Goal: Task Accomplishment & Management: Manage account settings

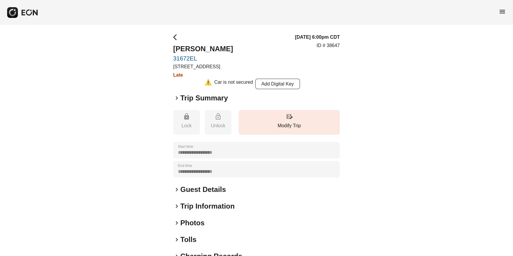
click at [501, 12] on span "menu" at bounding box center [502, 11] width 7 height 7
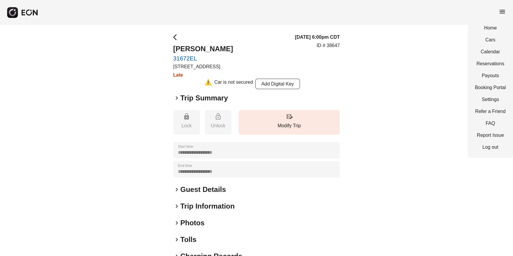
click at [487, 59] on div "Home Cars Calendar Reservations Payouts Booking Portal Settings Refer a Friend …" at bounding box center [490, 87] width 45 height 140
click at [487, 62] on link "Reservations" at bounding box center [490, 63] width 31 height 7
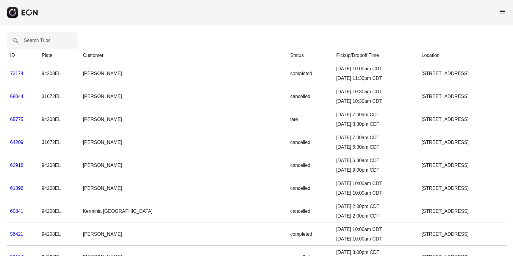
click at [20, 75] on link "73174" at bounding box center [16, 73] width 13 height 5
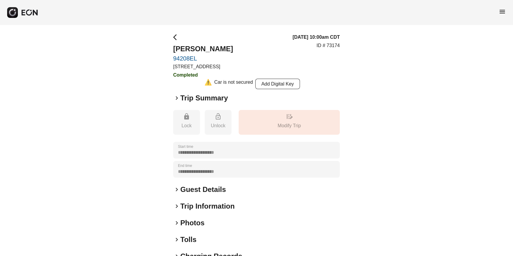
click at [173, 96] on span "keyboard_arrow_right" at bounding box center [176, 97] width 7 height 7
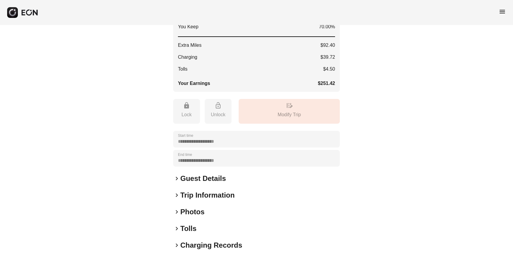
scroll to position [120, 0]
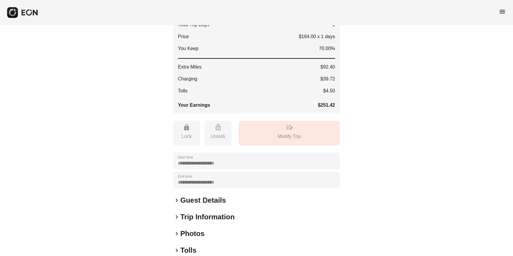
click at [177, 200] on span "keyboard_arrow_right" at bounding box center [176, 199] width 7 height 7
click at [176, 229] on span "keyboard_arrow_right" at bounding box center [176, 230] width 7 height 7
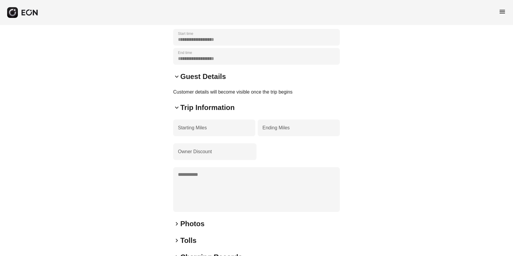
scroll to position [296, 0]
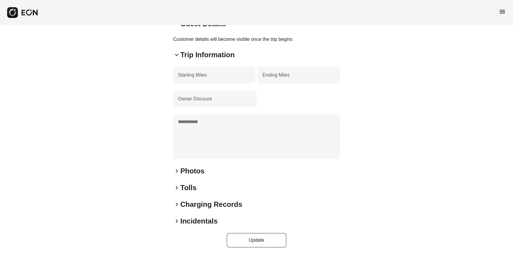
click at [176, 187] on span "keyboard_arrow_right" at bounding box center [176, 187] width 7 height 7
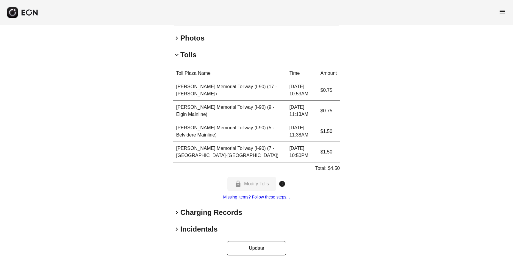
scroll to position [436, 0]
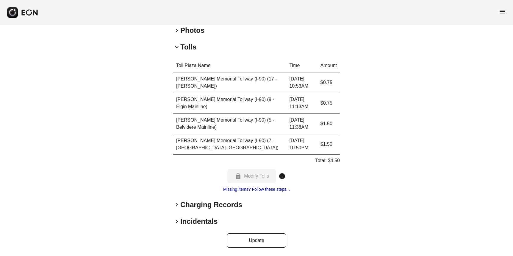
click at [177, 203] on span "keyboard_arrow_right" at bounding box center [176, 204] width 7 height 7
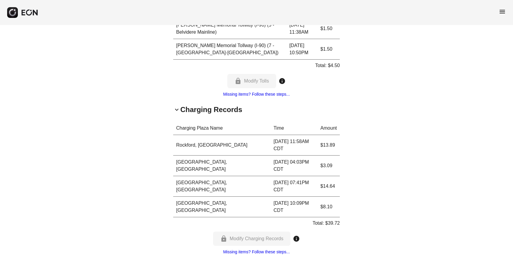
scroll to position [549, 0]
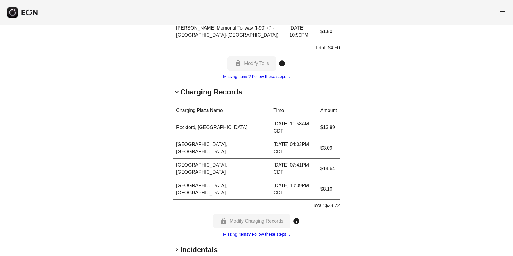
click at [174, 246] on span "keyboard_arrow_right" at bounding box center [176, 249] width 7 height 7
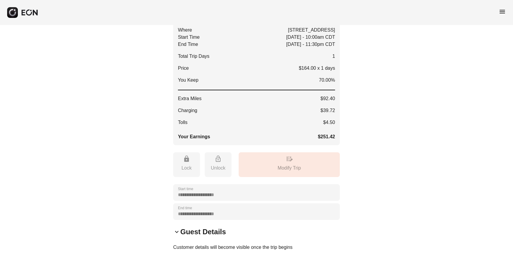
scroll to position [0, 0]
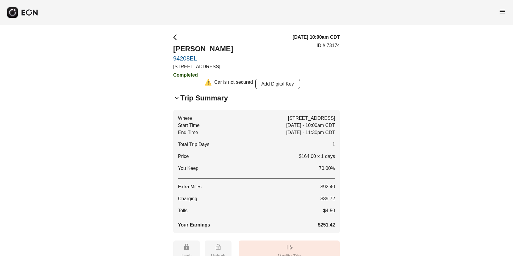
click at [176, 39] on span "arrow_back_ios" at bounding box center [176, 37] width 7 height 7
